Goal: Find specific page/section: Find specific page/section

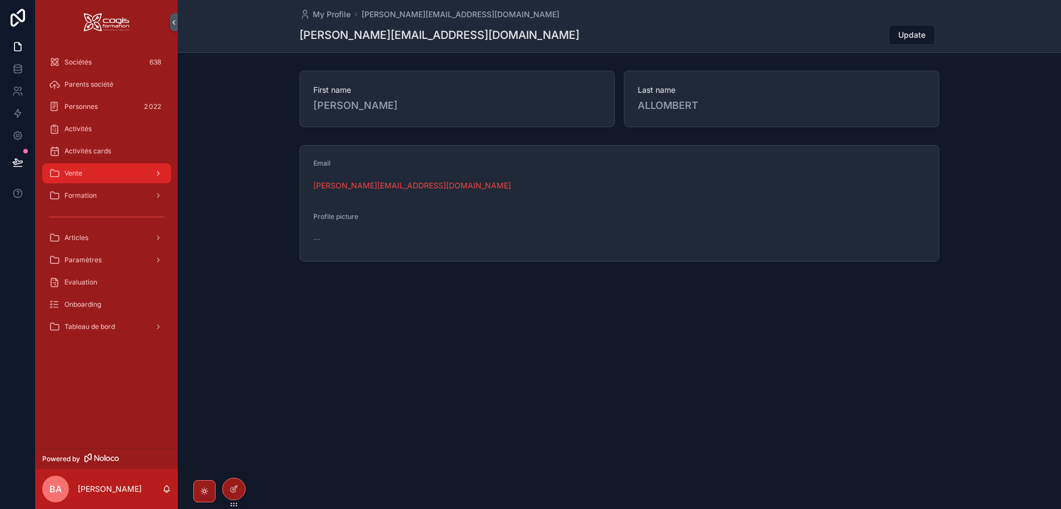
click at [137, 178] on div "Vente" at bounding box center [106, 173] width 115 height 18
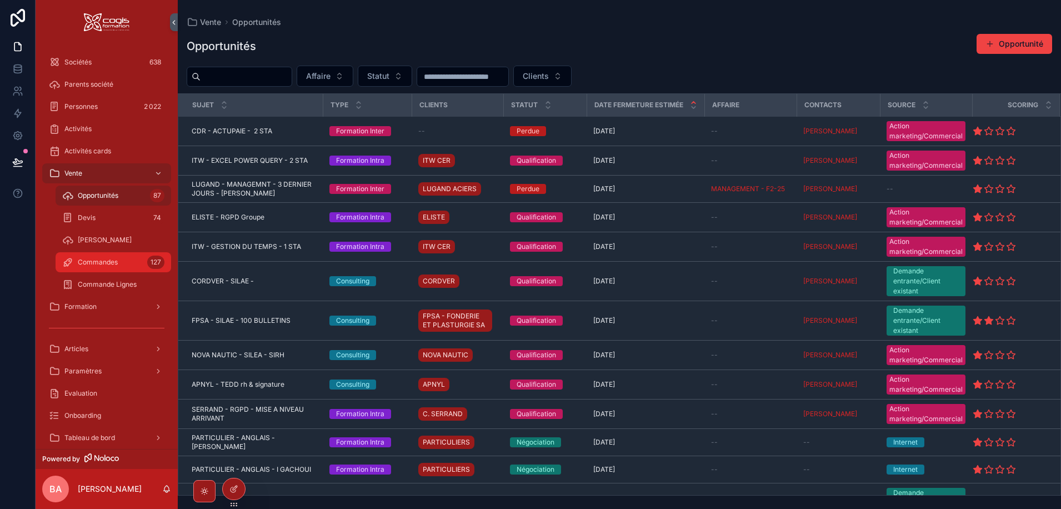
click at [120, 261] on div "Commandes 127" at bounding box center [113, 262] width 102 height 18
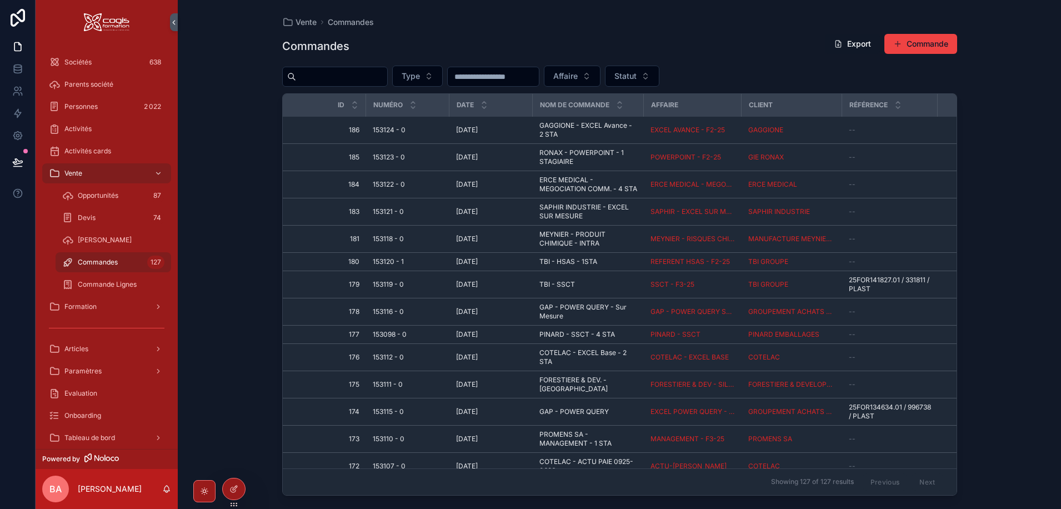
click at [852, 41] on button "Export" at bounding box center [852, 44] width 55 height 20
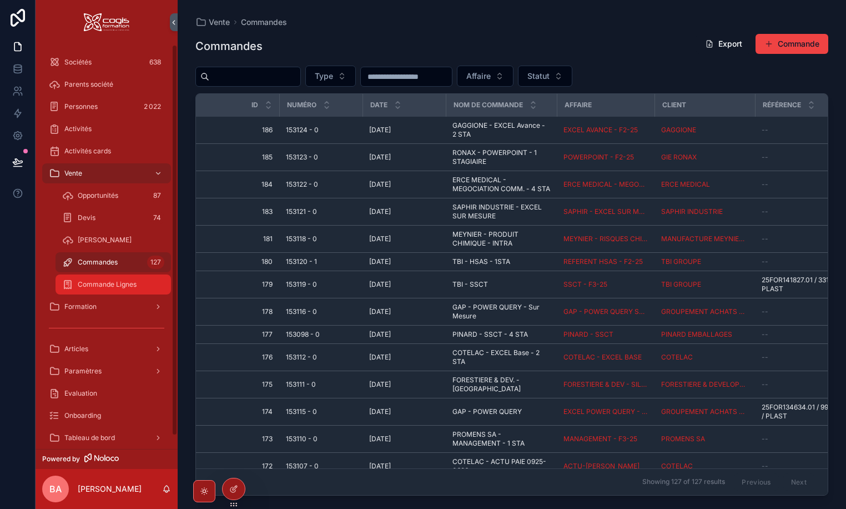
click at [88, 287] on span "Commande Lignes" at bounding box center [107, 284] width 59 height 9
